Goal: Information Seeking & Learning: Learn about a topic

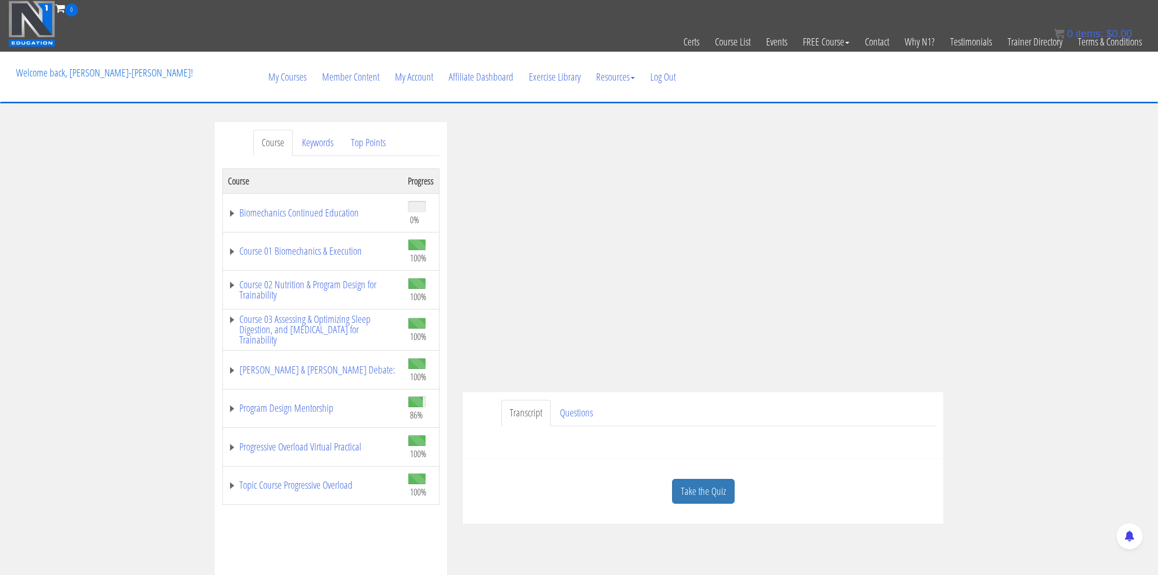
click at [708, 491] on link "Take the Quiz" at bounding box center [703, 491] width 63 height 25
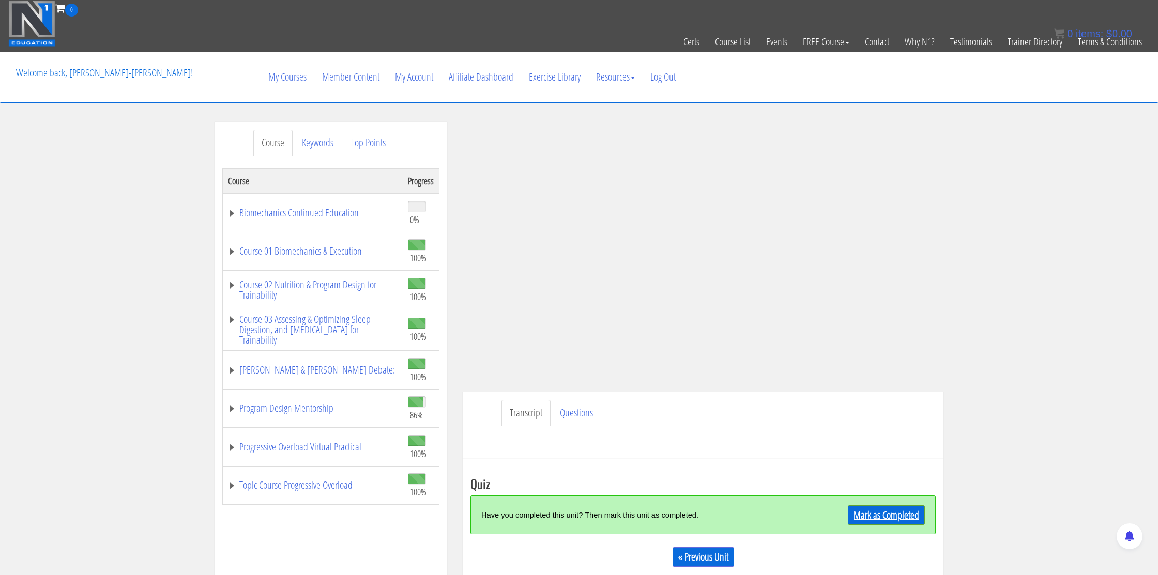
click at [876, 515] on link "Mark as Completed" at bounding box center [886, 516] width 77 height 20
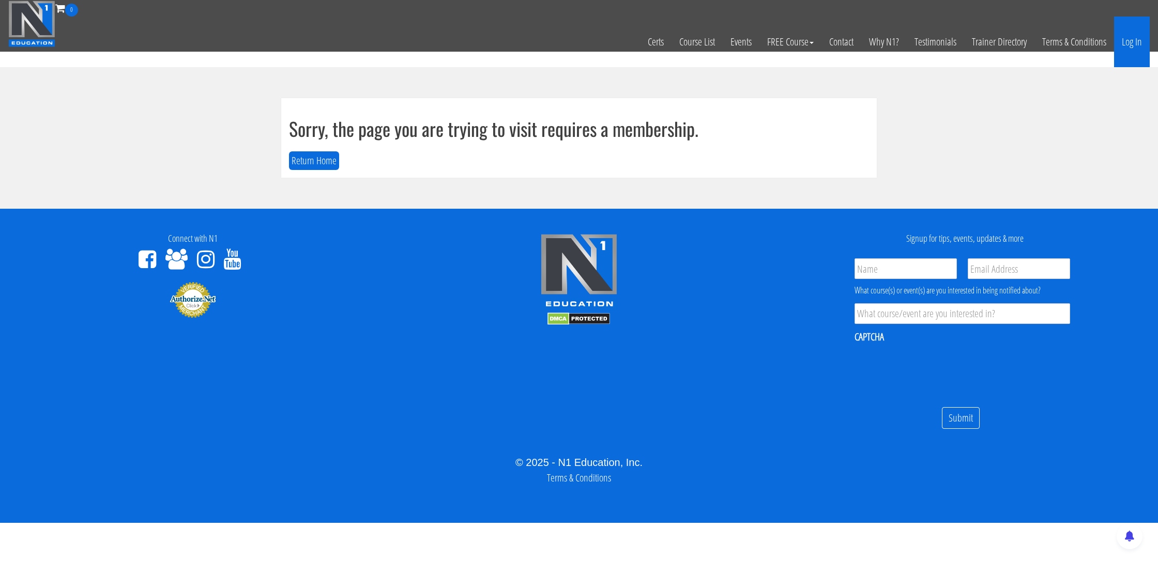
click at [1135, 45] on link "Log In" at bounding box center [1132, 42] width 36 height 51
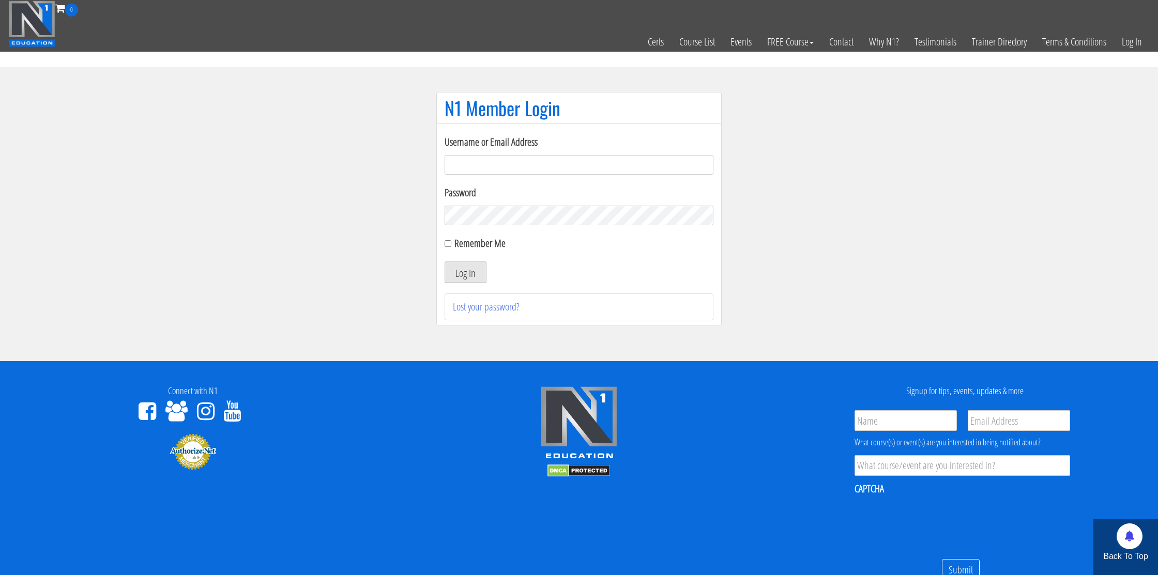
type input "nmotohashi1101@gmail.com"
click at [481, 282] on button "Log In" at bounding box center [466, 273] width 42 height 22
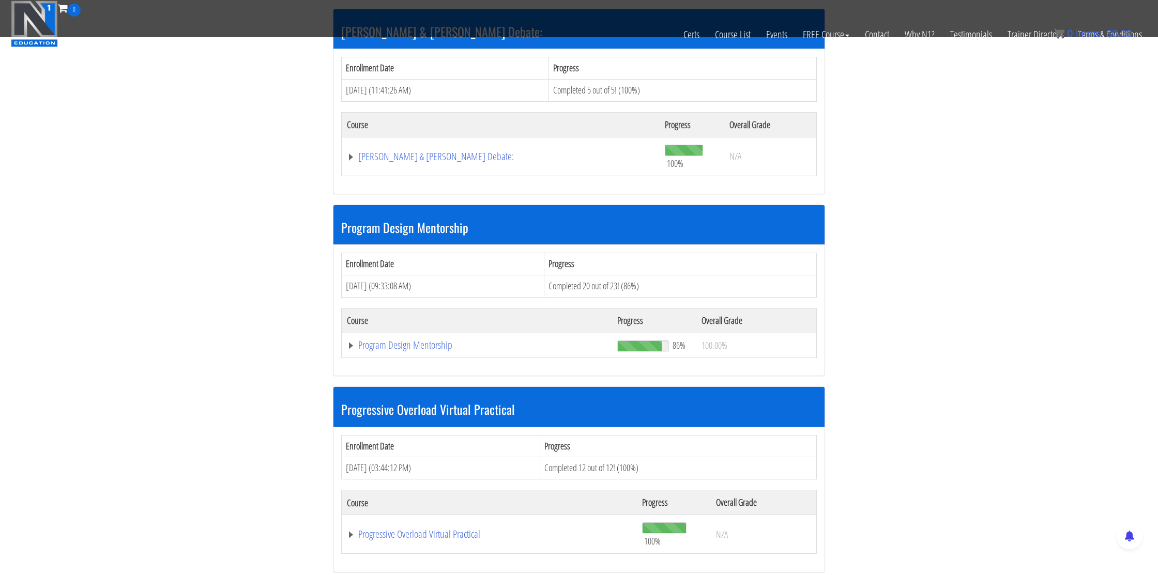
scroll to position [932, 0]
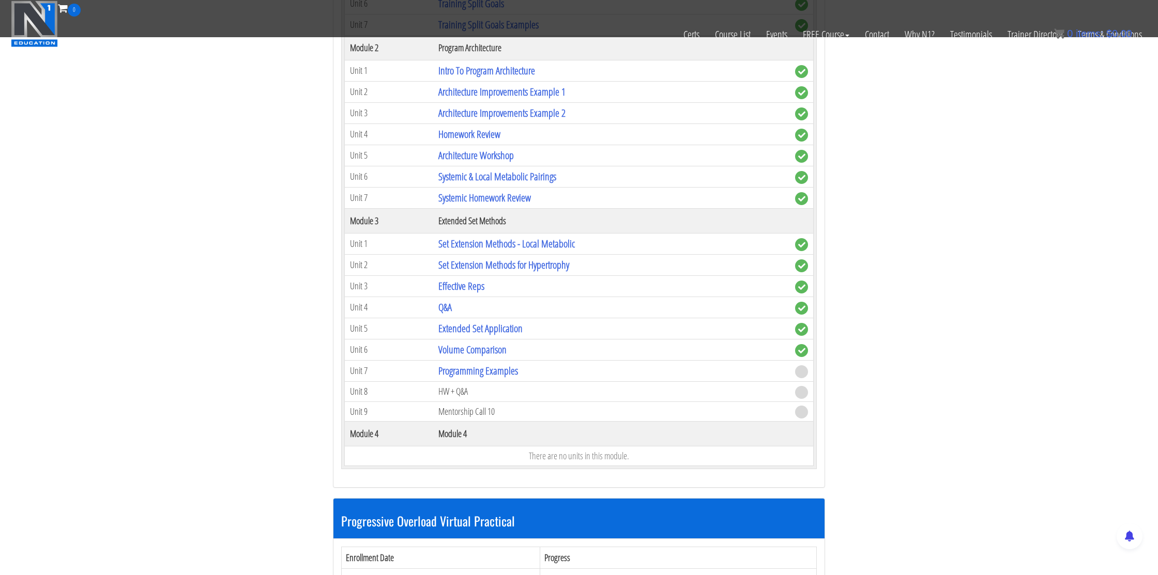
scroll to position [1415, 0]
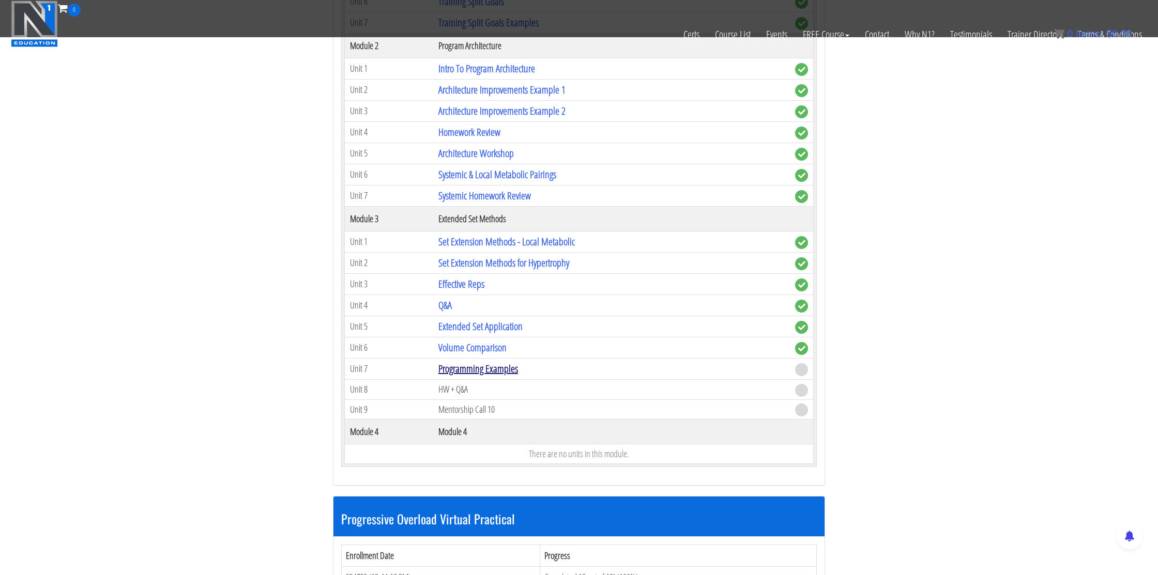
click at [515, 371] on link "Programming Examples" at bounding box center [478, 369] width 80 height 14
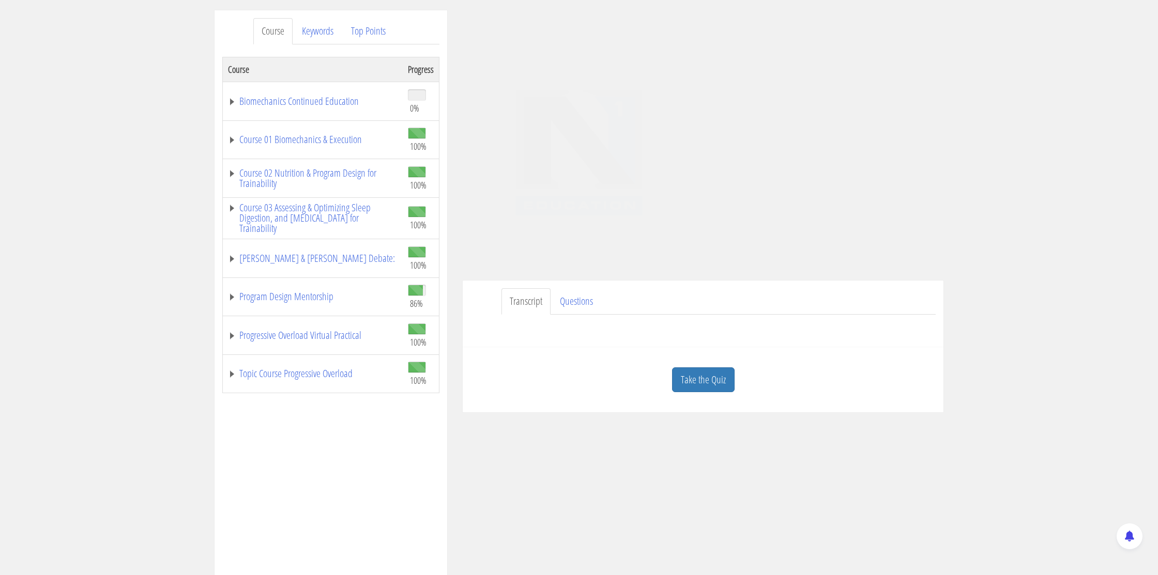
scroll to position [156, 0]
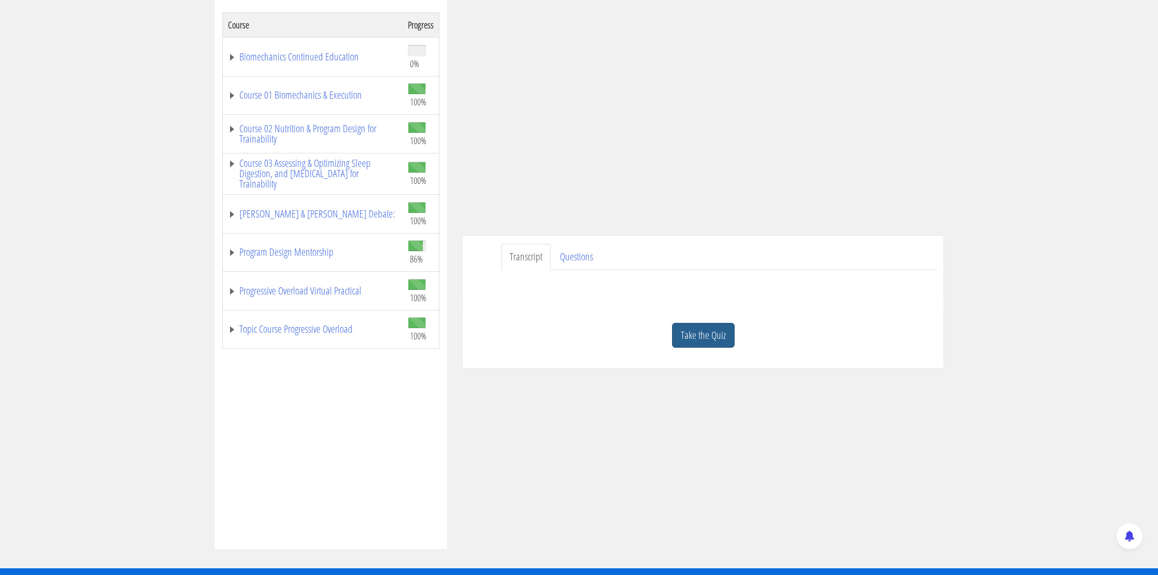
click at [703, 343] on link "Take the Quiz" at bounding box center [703, 335] width 63 height 25
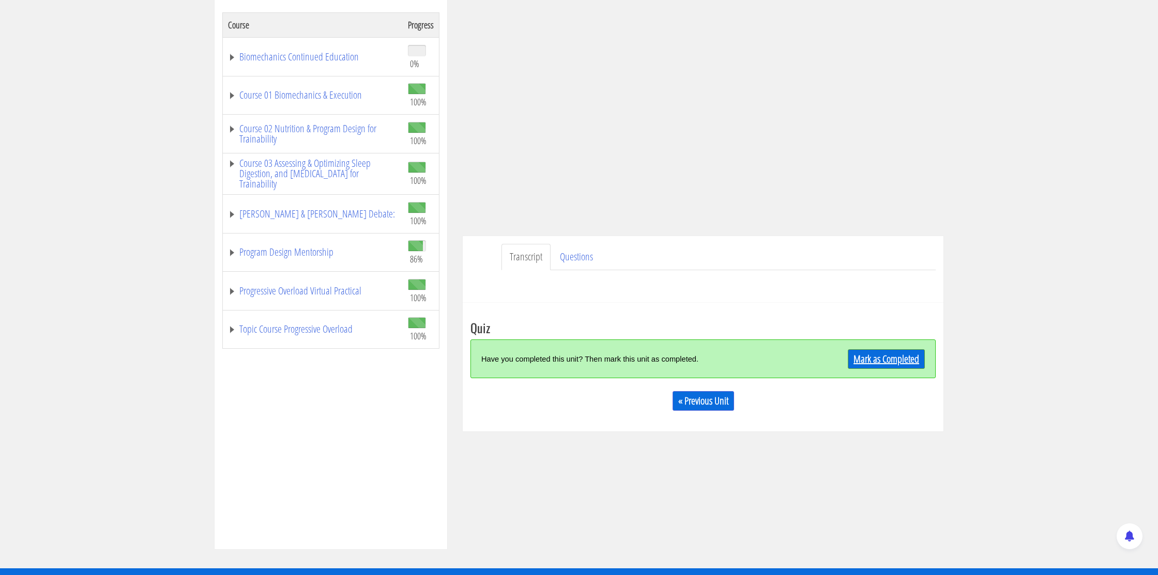
click at [889, 354] on link "Mark as Completed" at bounding box center [886, 359] width 77 height 20
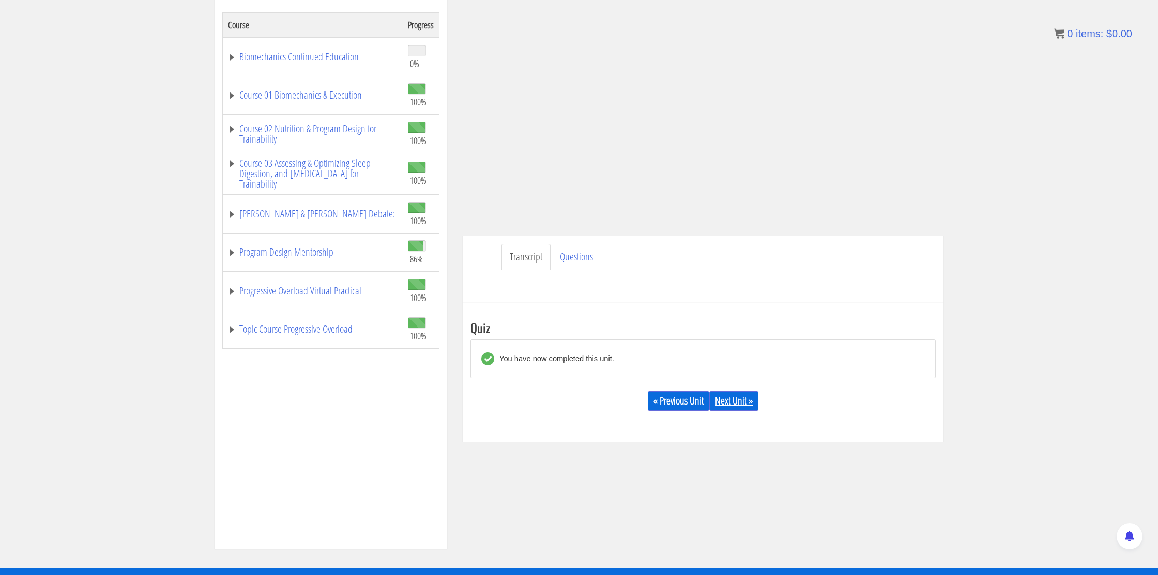
click at [750, 396] on link "Next Unit »" at bounding box center [733, 401] width 49 height 20
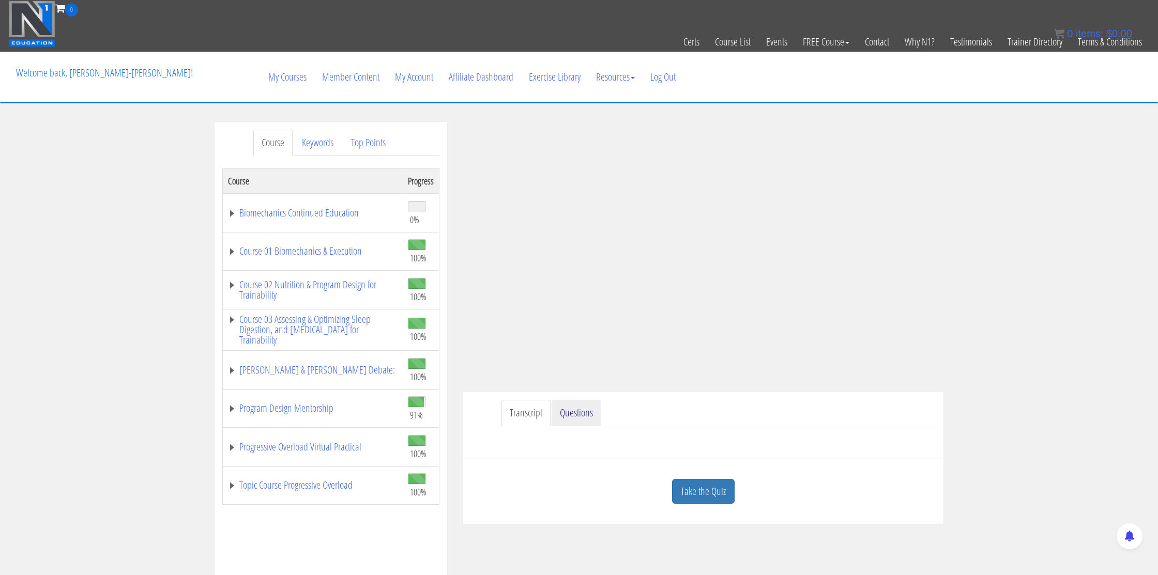
click at [576, 421] on link "Questions" at bounding box center [577, 413] width 50 height 26
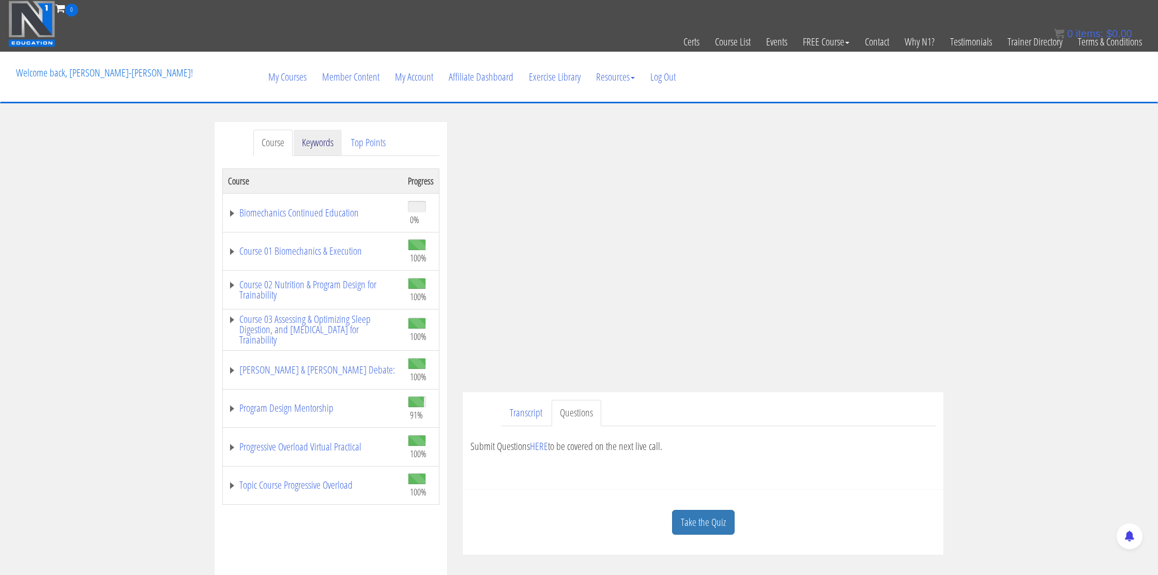
click at [329, 150] on link "Keywords" at bounding box center [318, 143] width 48 height 26
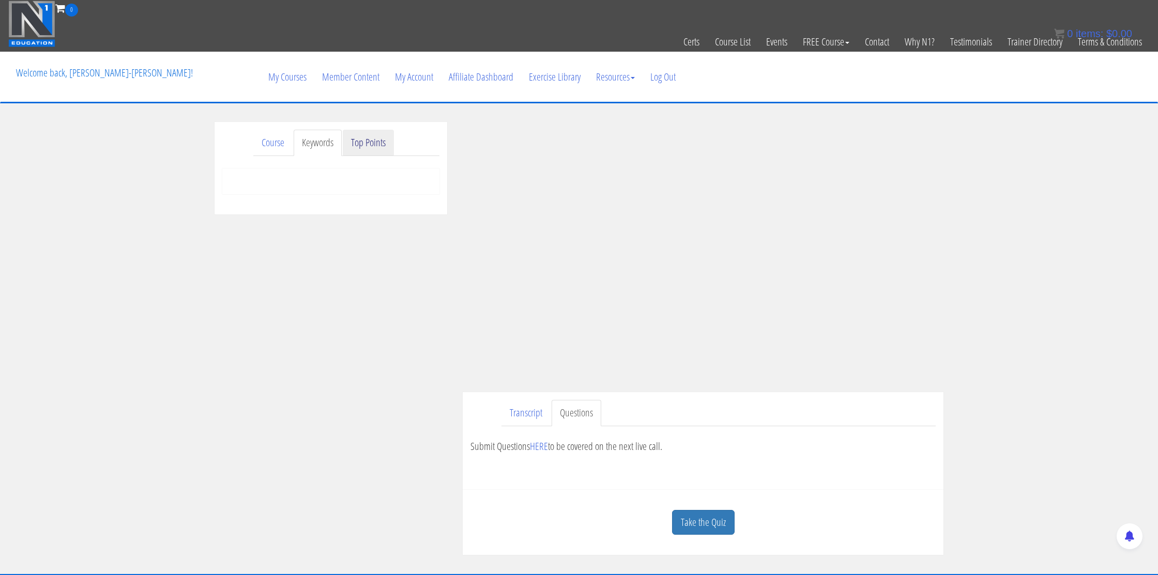
click at [366, 148] on link "Top Points" at bounding box center [368, 143] width 51 height 26
click at [285, 147] on link "Course" at bounding box center [272, 143] width 39 height 26
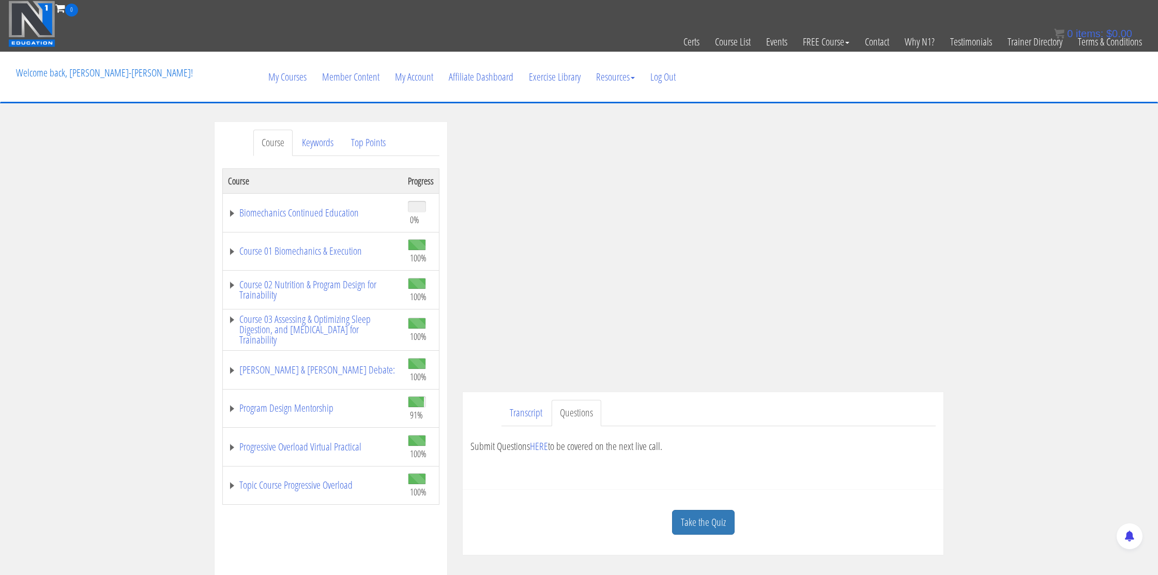
click at [700, 526] on link "Take the Quiz" at bounding box center [703, 522] width 63 height 25
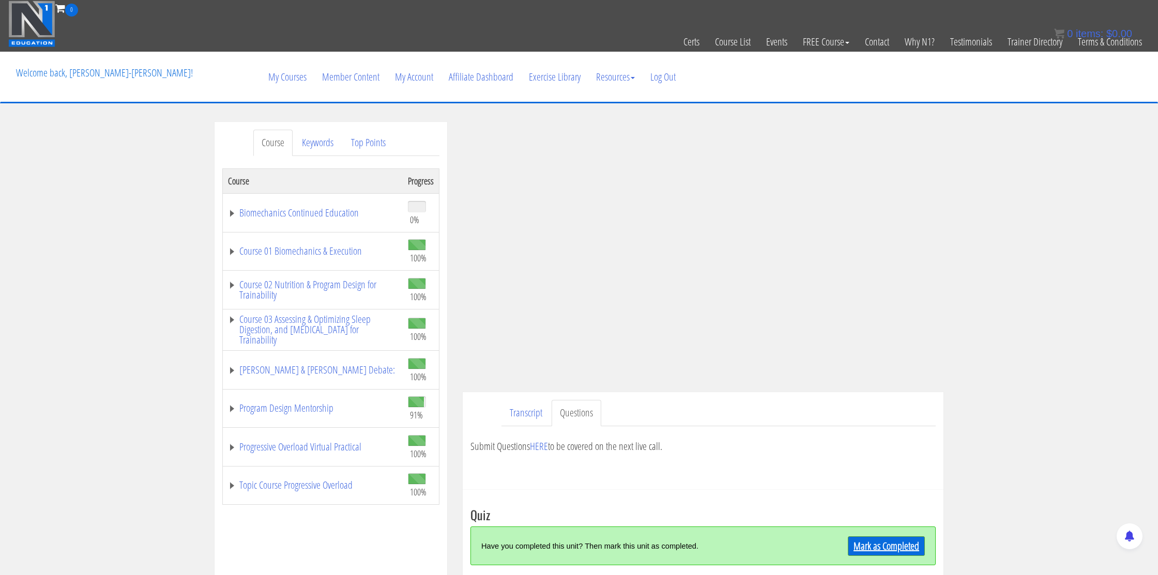
drag, startPoint x: 888, startPoint y: 541, endPoint x: 820, endPoint y: 522, distance: 70.4
click at [888, 541] on link "Mark as Completed" at bounding box center [886, 547] width 77 height 20
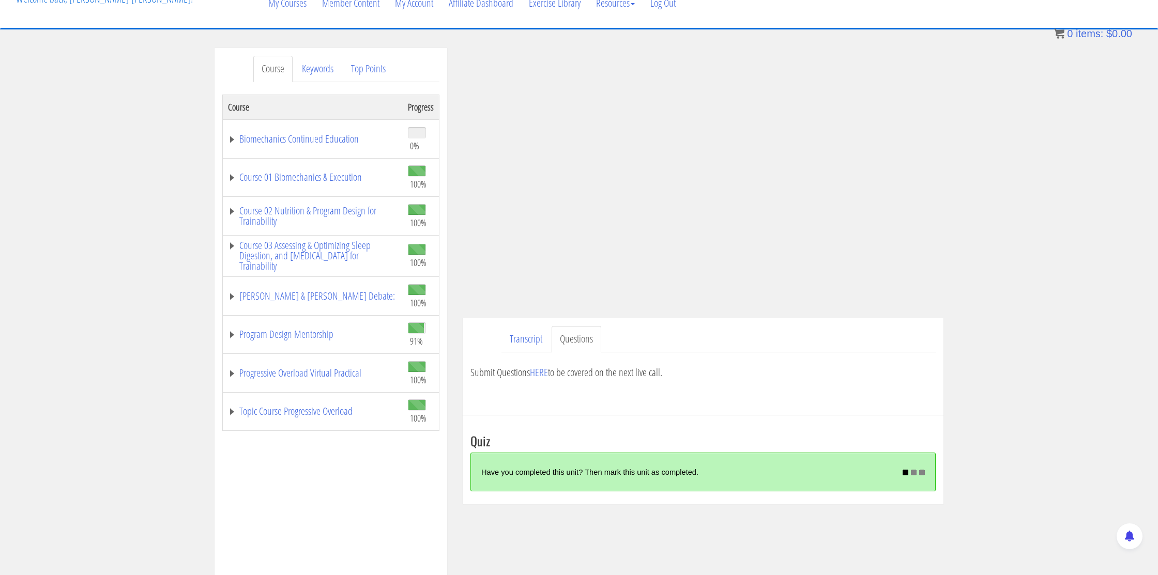
scroll to position [74, 0]
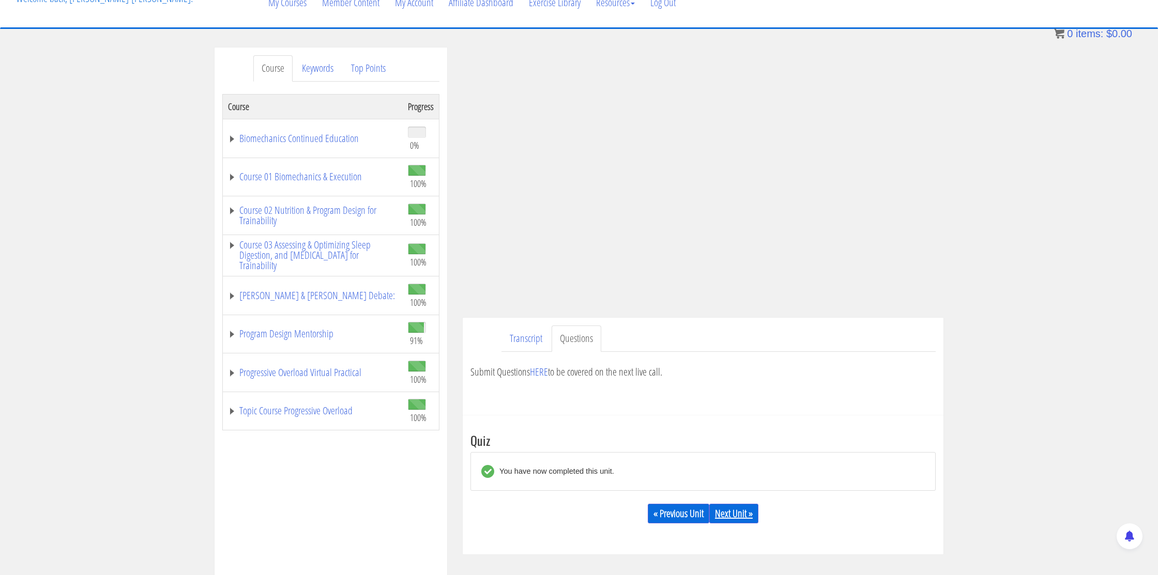
click at [741, 510] on link "Next Unit »" at bounding box center [733, 514] width 49 height 20
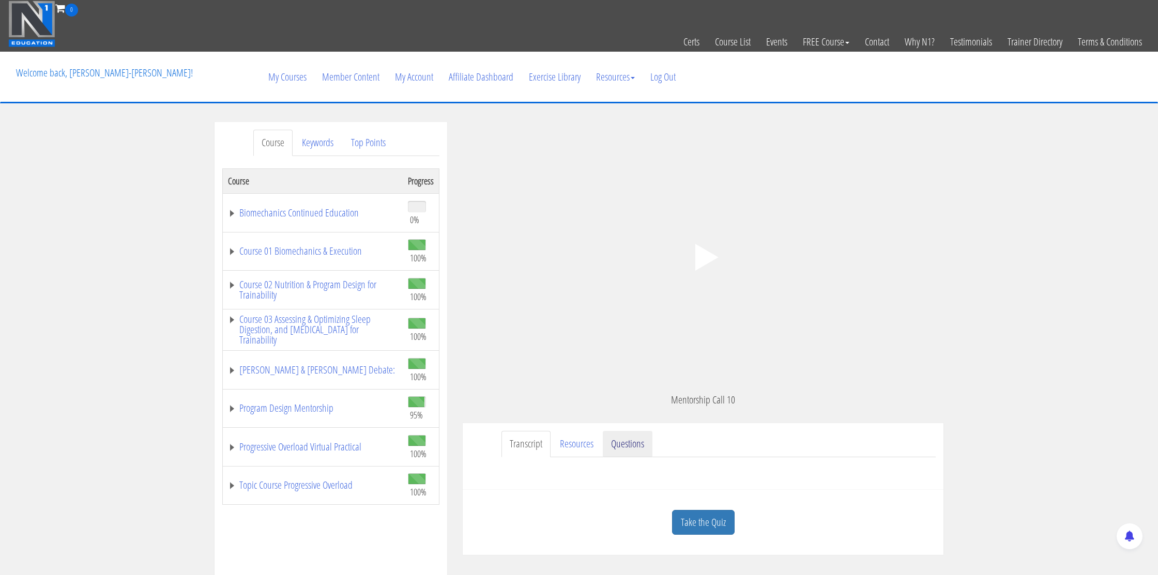
click at [629, 452] on link "Questions" at bounding box center [628, 444] width 50 height 26
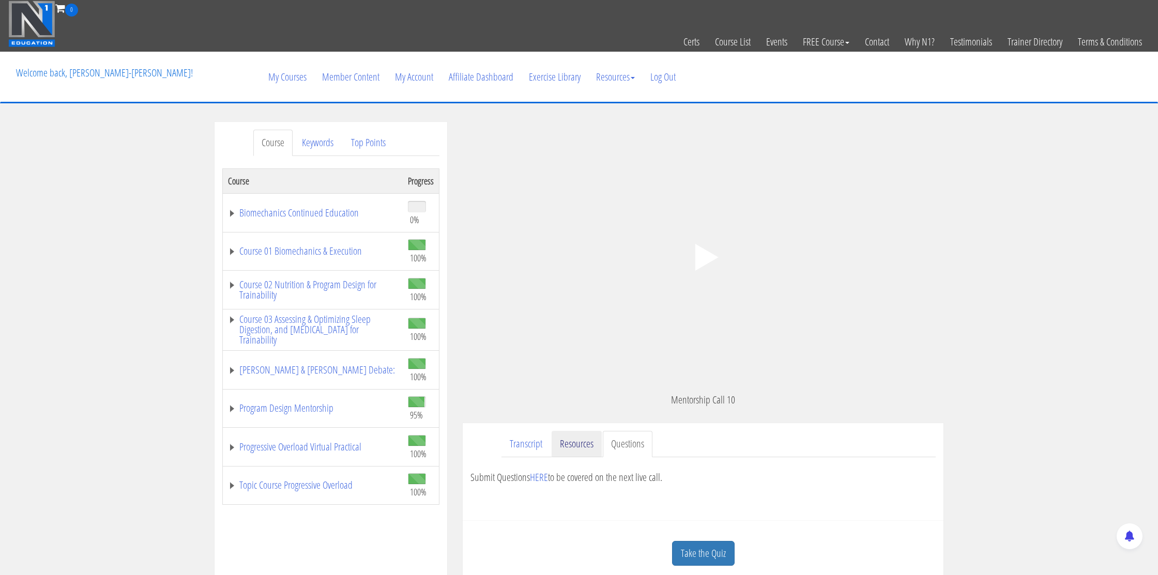
click at [568, 442] on link "Resources" at bounding box center [577, 444] width 50 height 26
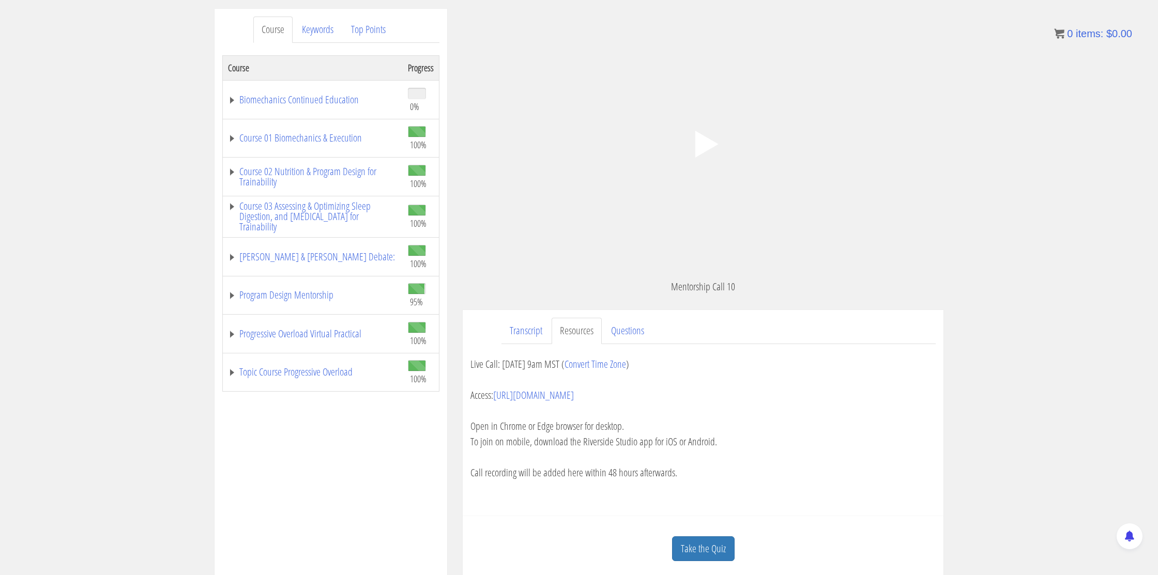
scroll to position [115, 0]
click at [516, 339] on link "Transcript" at bounding box center [525, 329] width 49 height 26
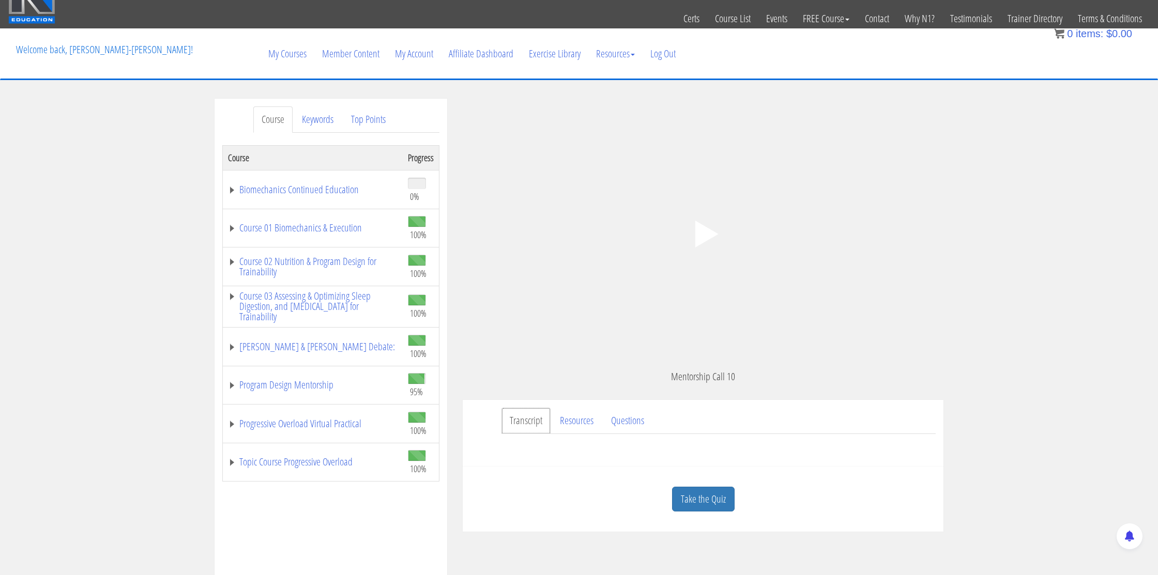
scroll to position [0, 0]
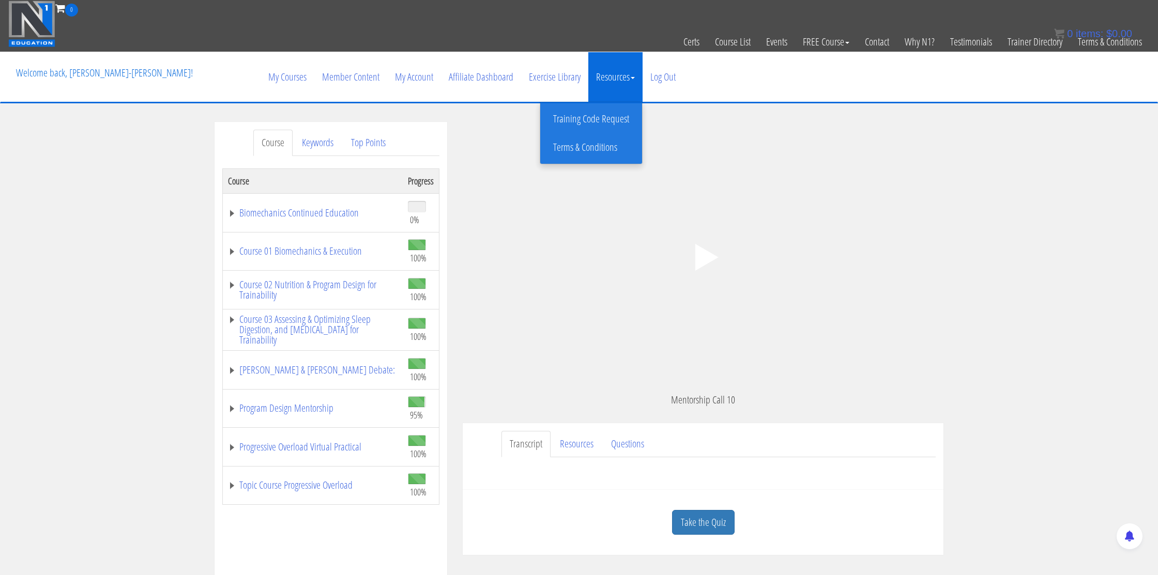
click at [614, 86] on link "Resources" at bounding box center [615, 77] width 54 height 50
